Goal: Find specific page/section: Find specific page/section

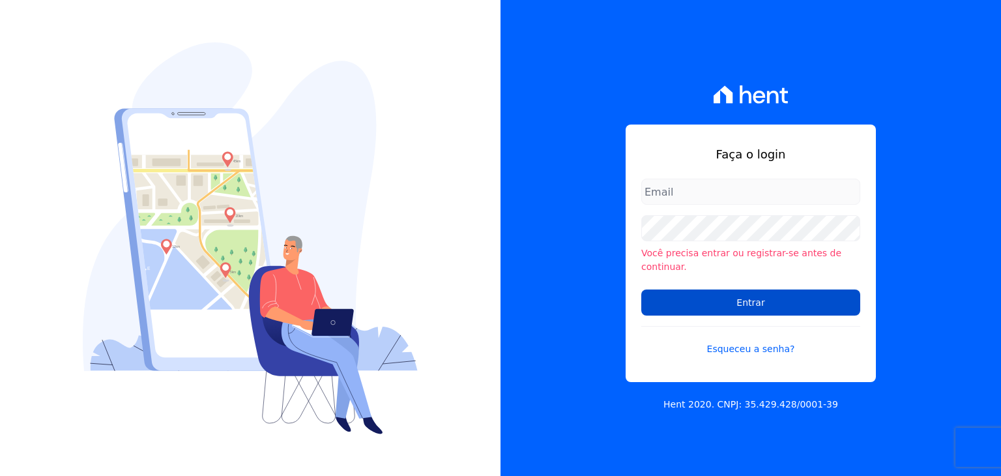
type input "[EMAIL_ADDRESS][DOMAIN_NAME]"
click at [761, 289] on input "Entrar" at bounding box center [750, 302] width 219 height 26
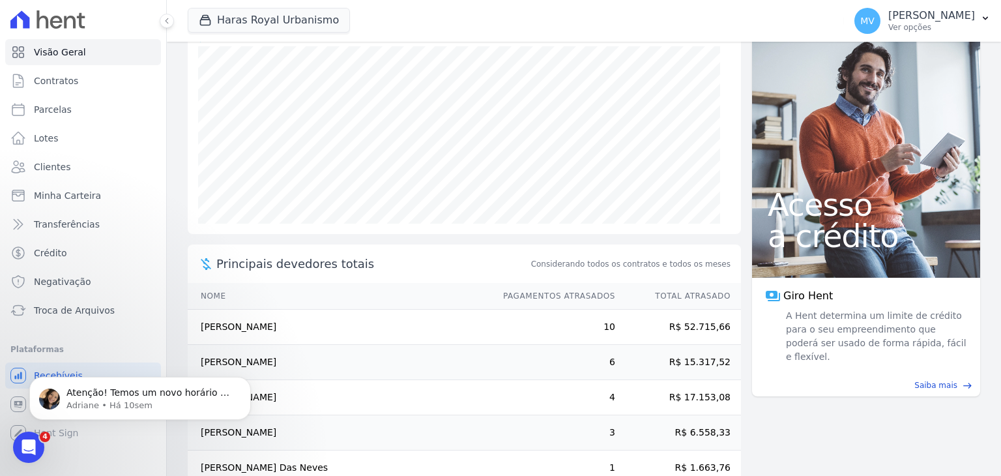
scroll to position [189, 0]
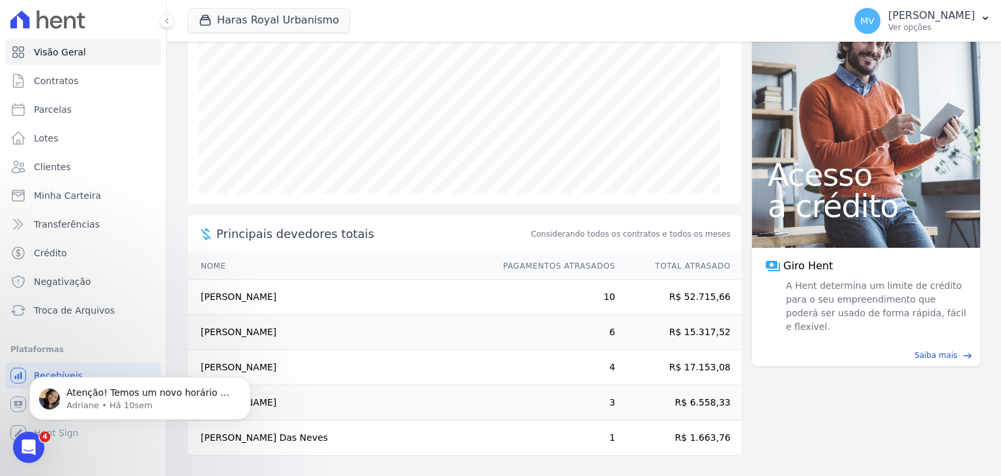
click at [287, 402] on td "Camila Lima Pereira" at bounding box center [339, 402] width 303 height 35
click at [59, 169] on span "Clientes" at bounding box center [52, 166] width 36 height 13
